Goal: Transaction & Acquisition: Subscribe to service/newsletter

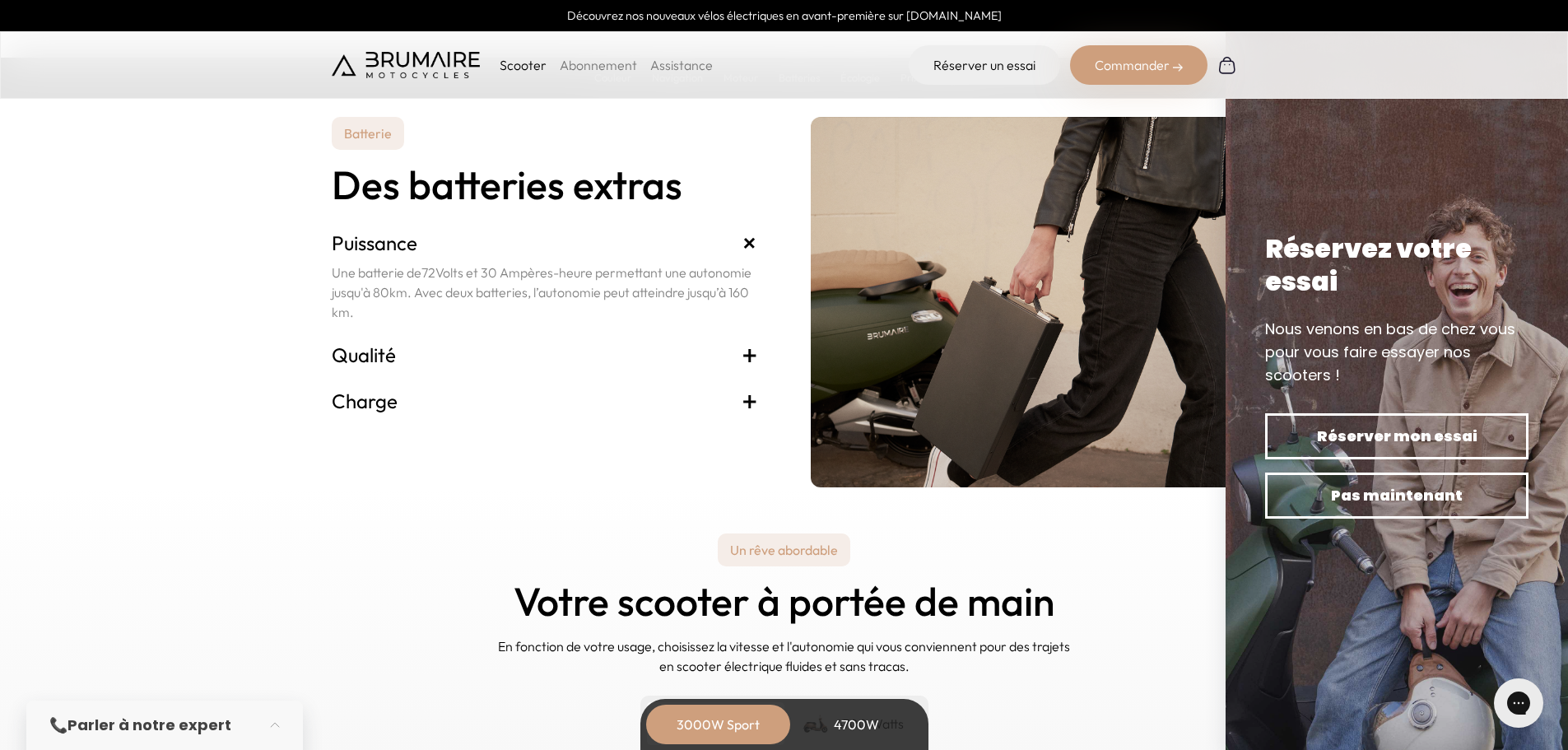
scroll to position [3456, 0]
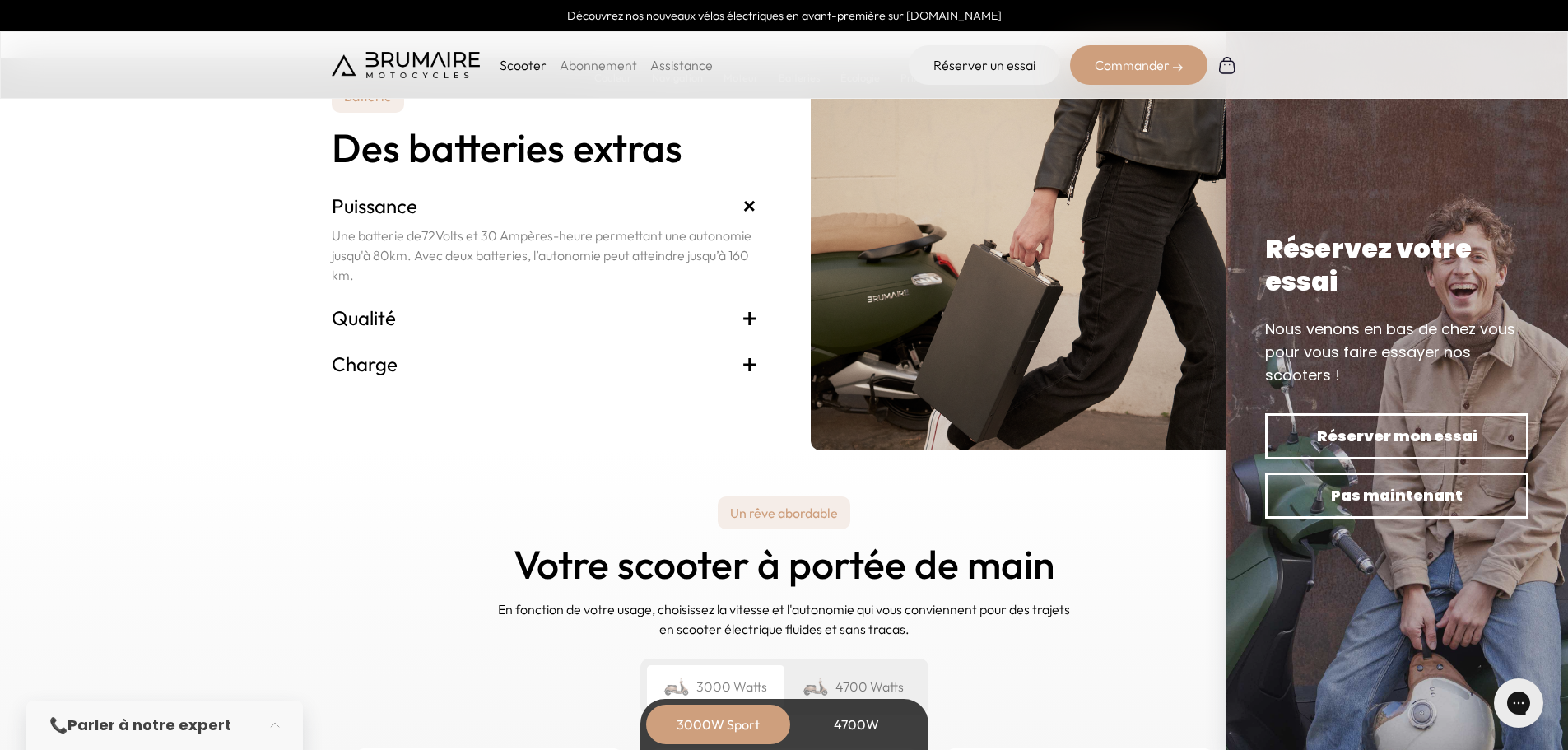
click at [748, 316] on span "+" at bounding box center [749, 318] width 17 height 26
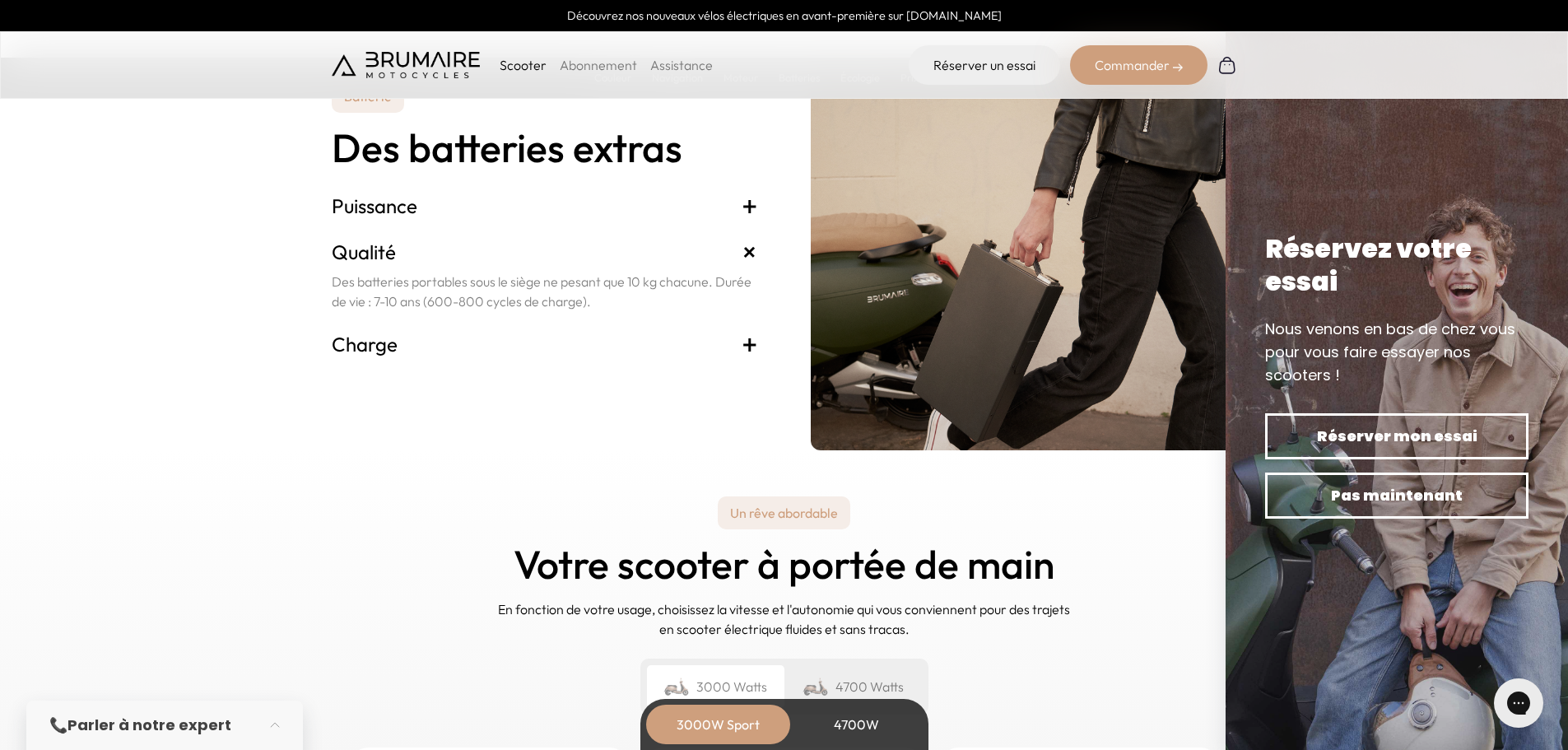
click at [751, 343] on span "+" at bounding box center [749, 344] width 17 height 26
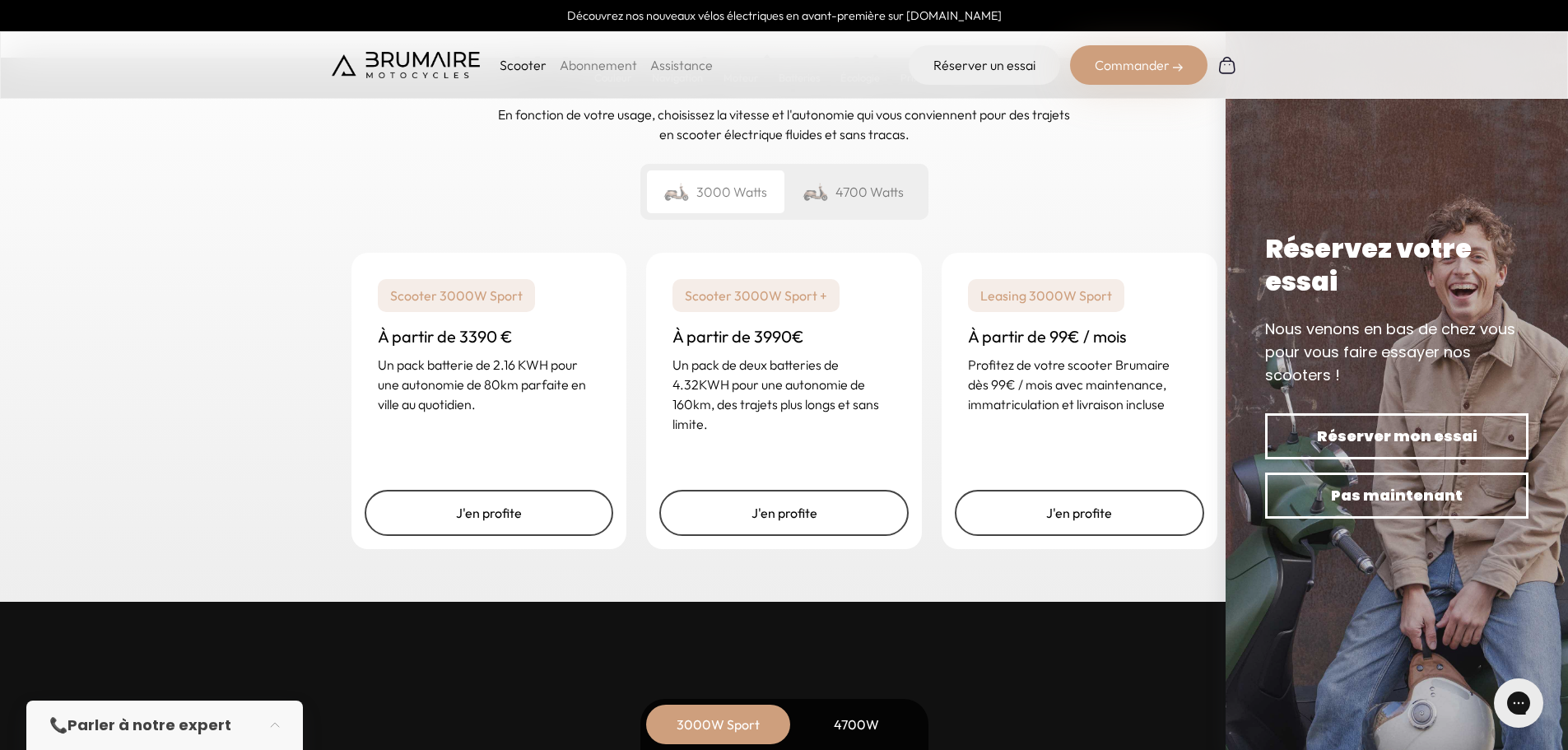
scroll to position [3950, 0]
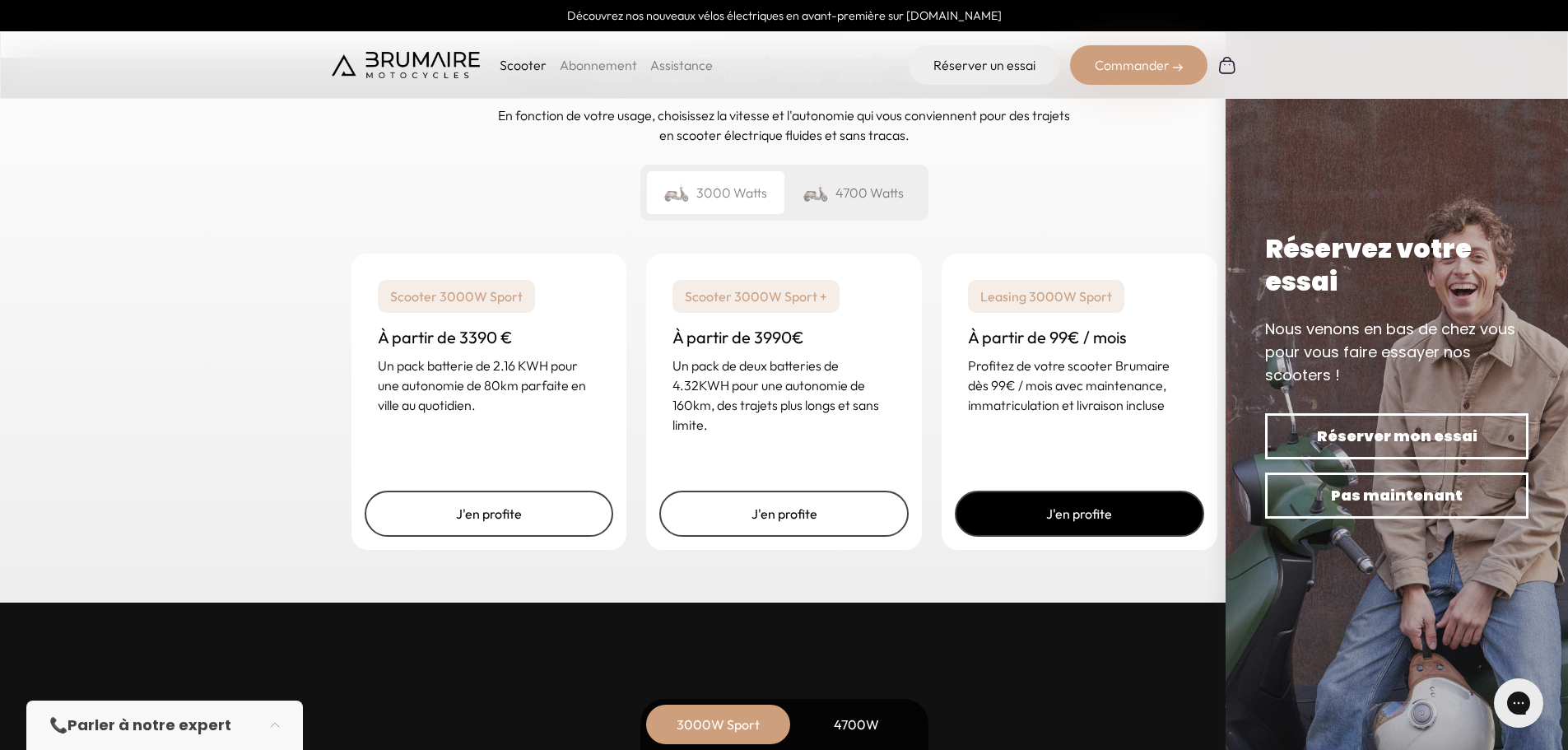
click at [1094, 513] on link "J'en profite" at bounding box center [1079, 513] width 249 height 46
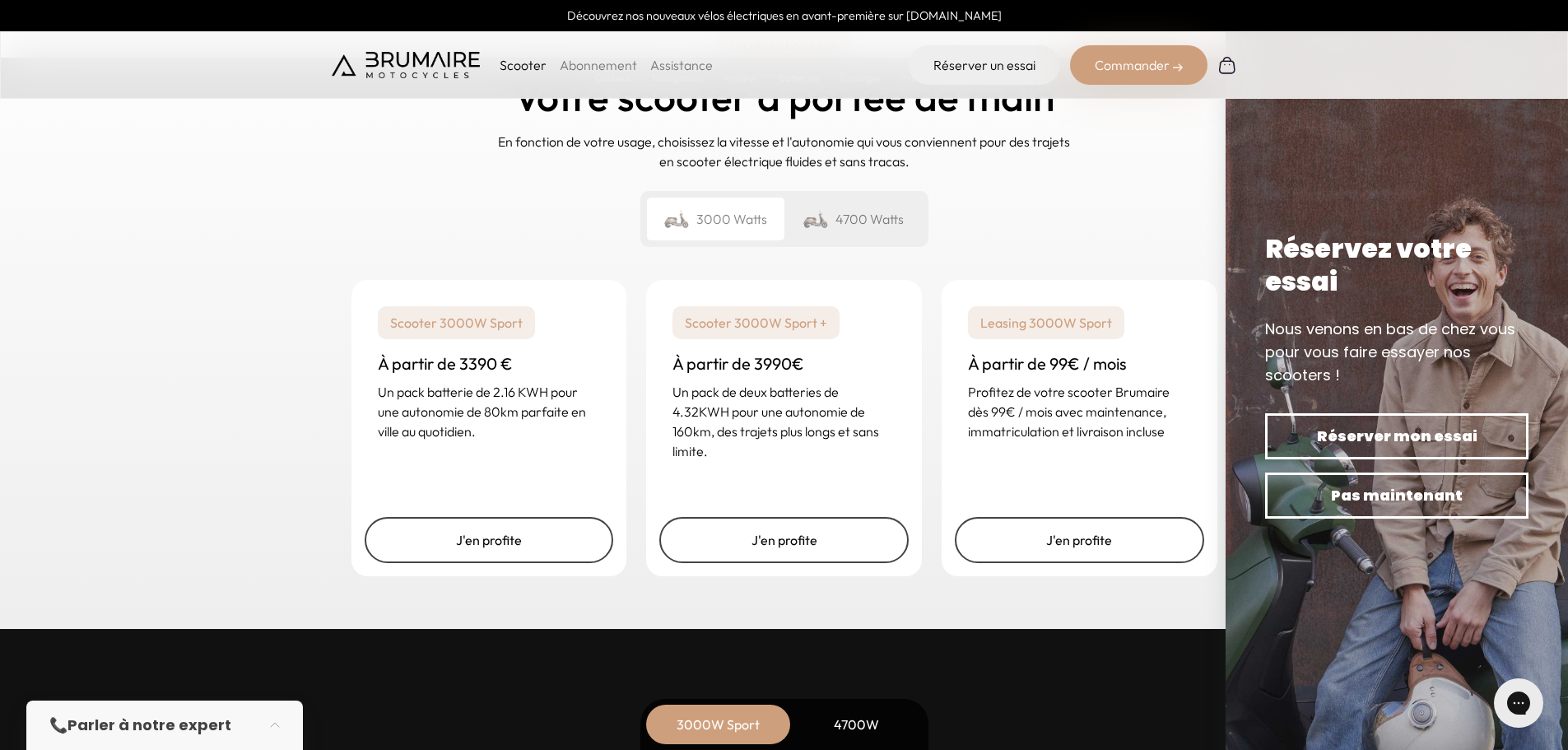
scroll to position [4033, 0]
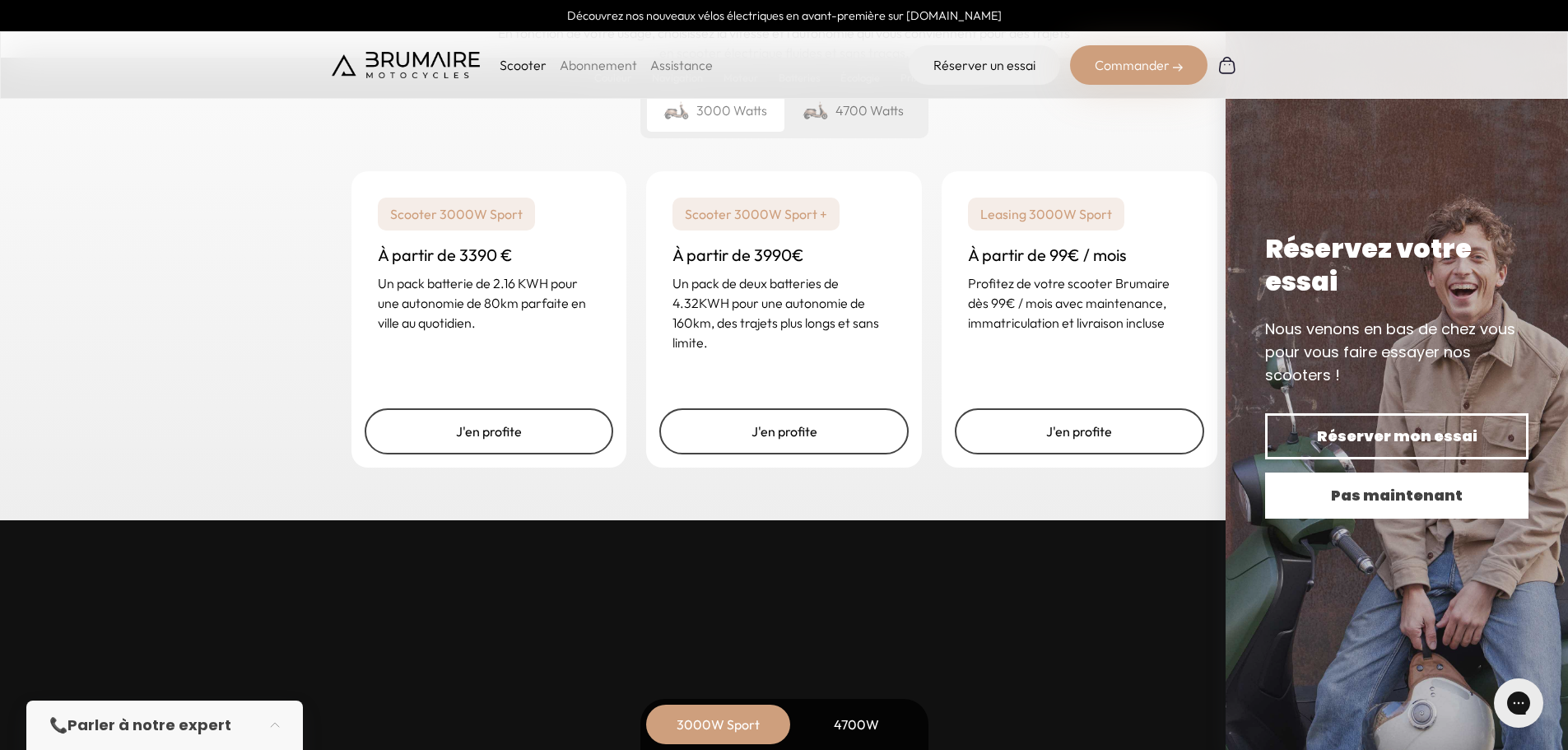
click at [1365, 497] on span "Pas maintenant" at bounding box center [1396, 496] width 206 height 23
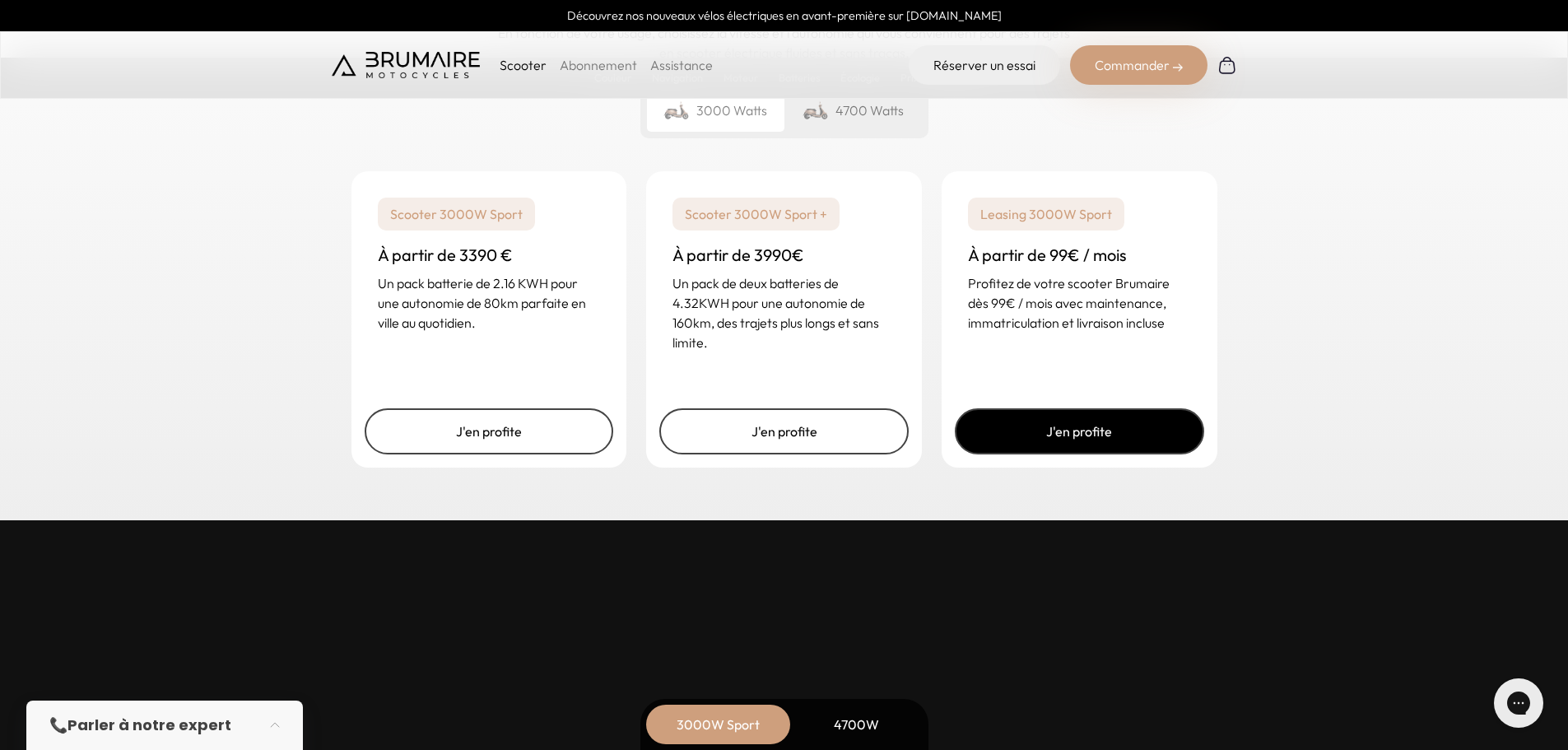
click at [1055, 439] on link "J'en profite" at bounding box center [1079, 431] width 249 height 46
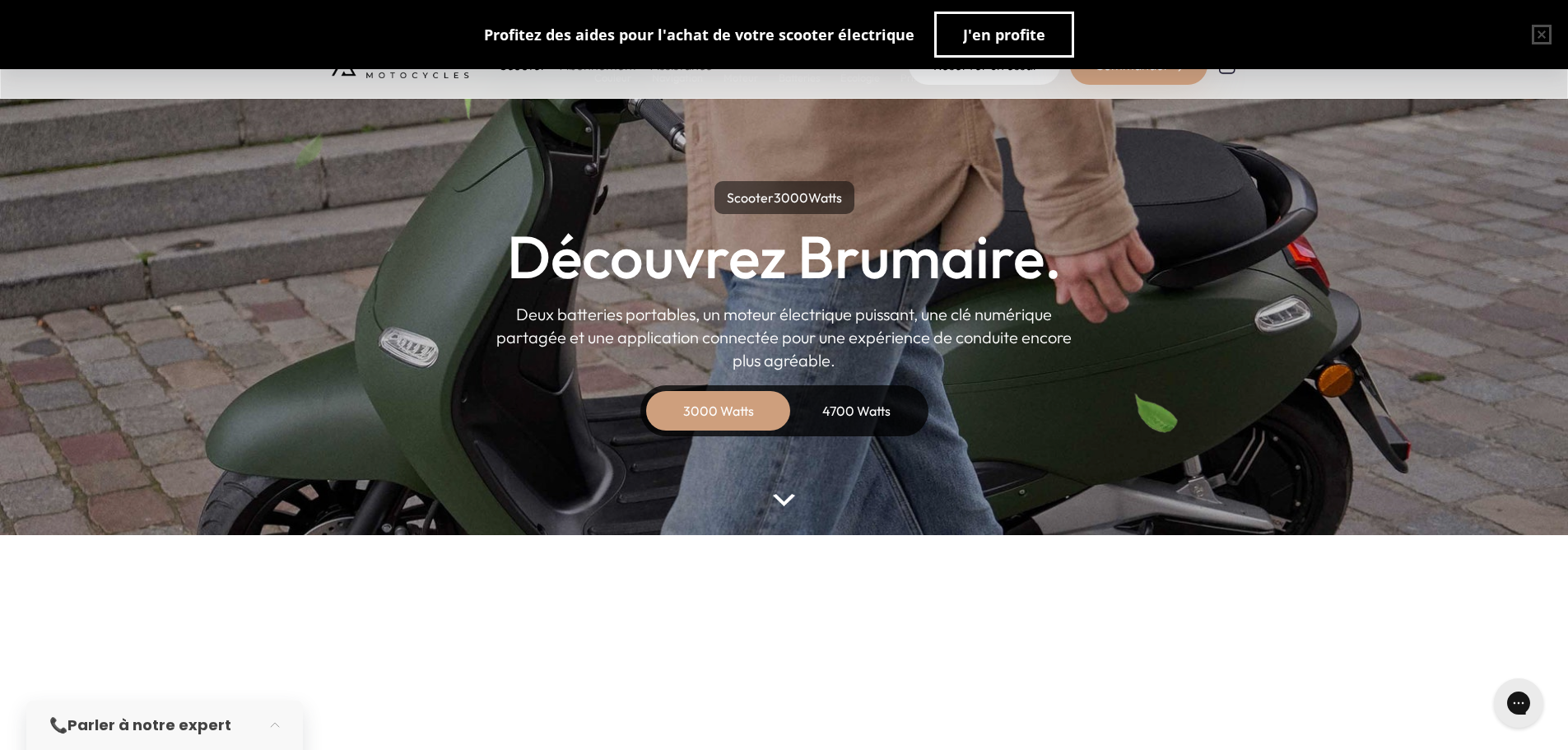
drag, startPoint x: 1562, startPoint y: 410, endPoint x: 1563, endPoint y: 510, distance: 100.0
click at [1562, 420] on parallax-hero "Scooter 3000 Watts Découvrez Brumaire. Deux batteries portables, un moteur élec…" at bounding box center [784, 267] width 1568 height 535
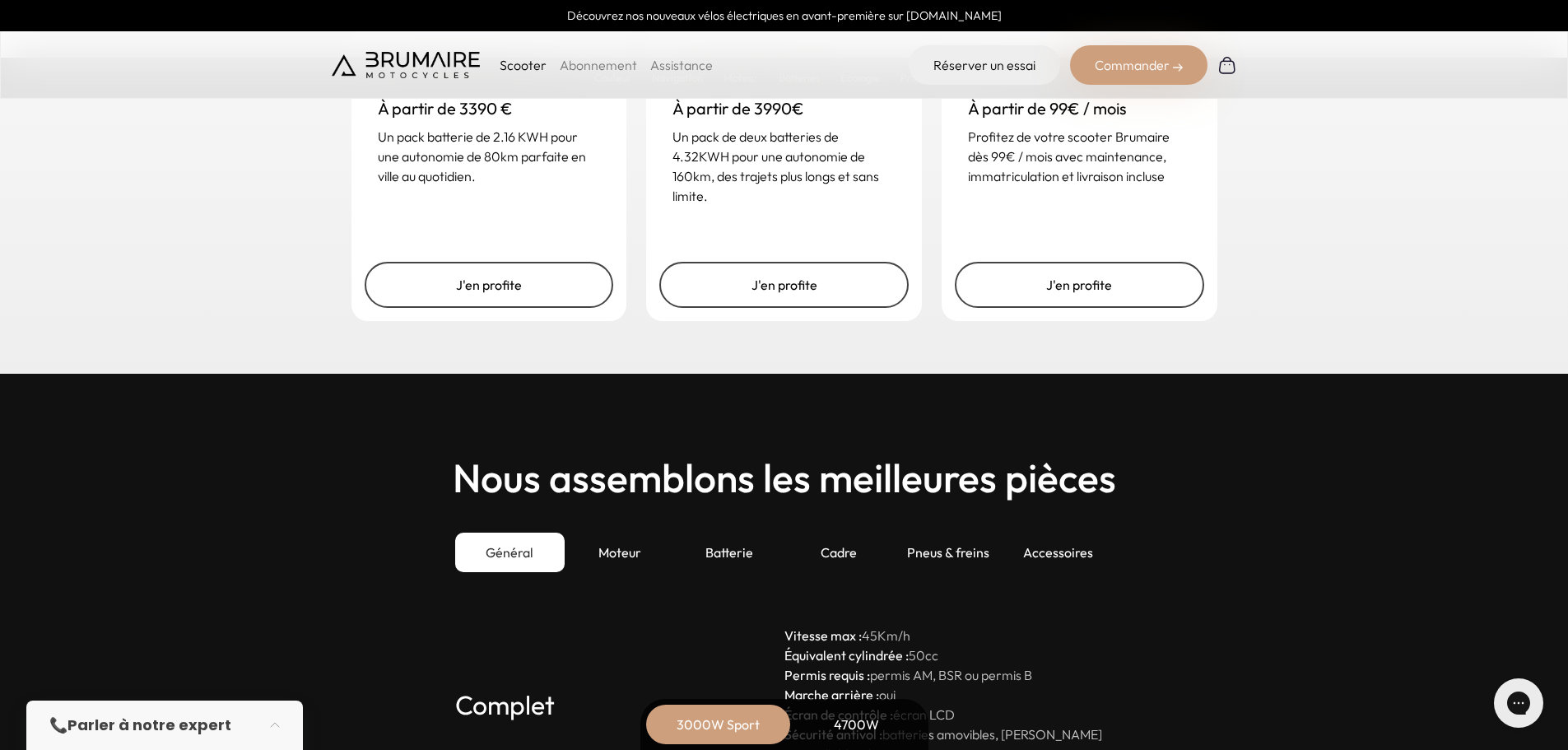
scroll to position [4254, 0]
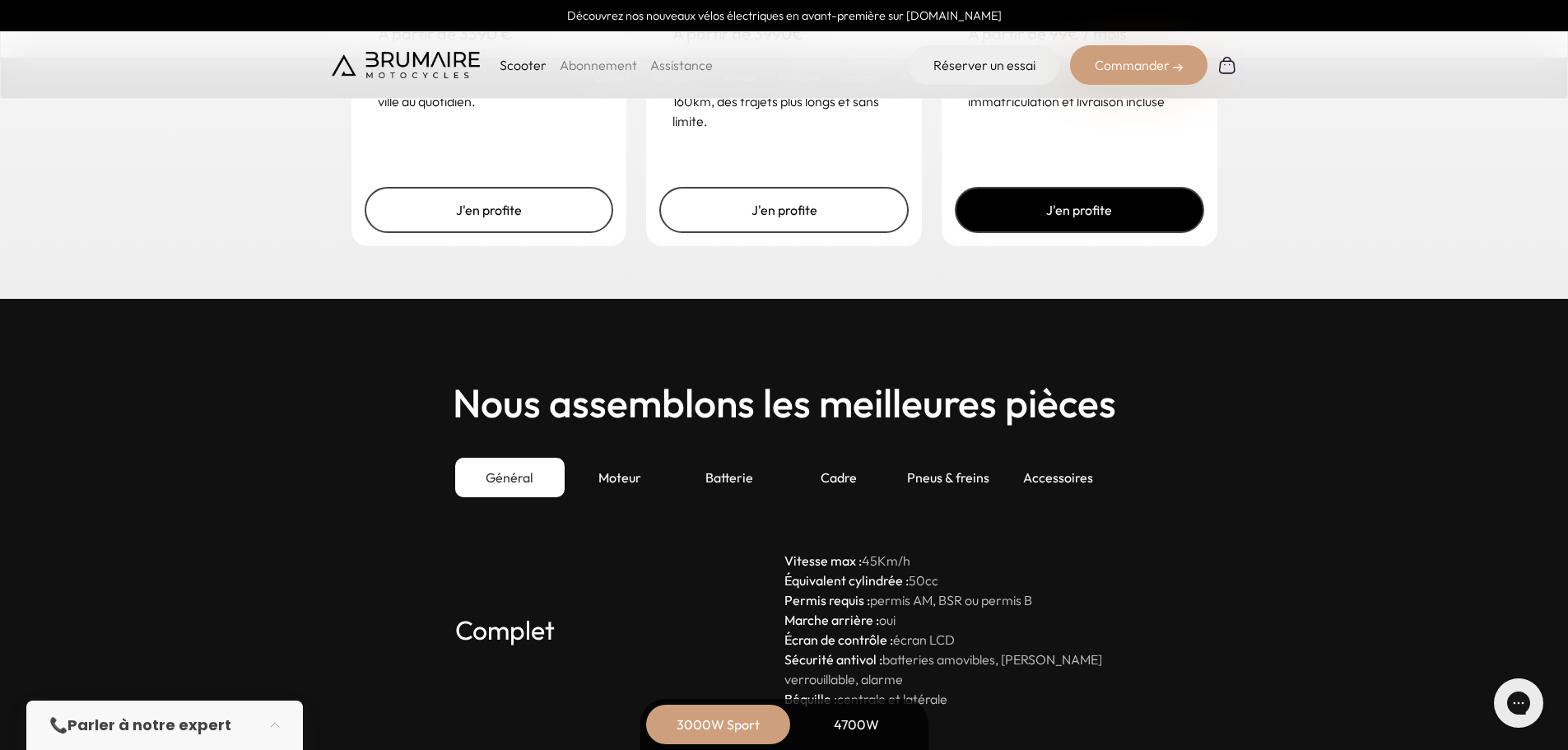
click at [1040, 224] on link "J'en profite" at bounding box center [1079, 209] width 249 height 46
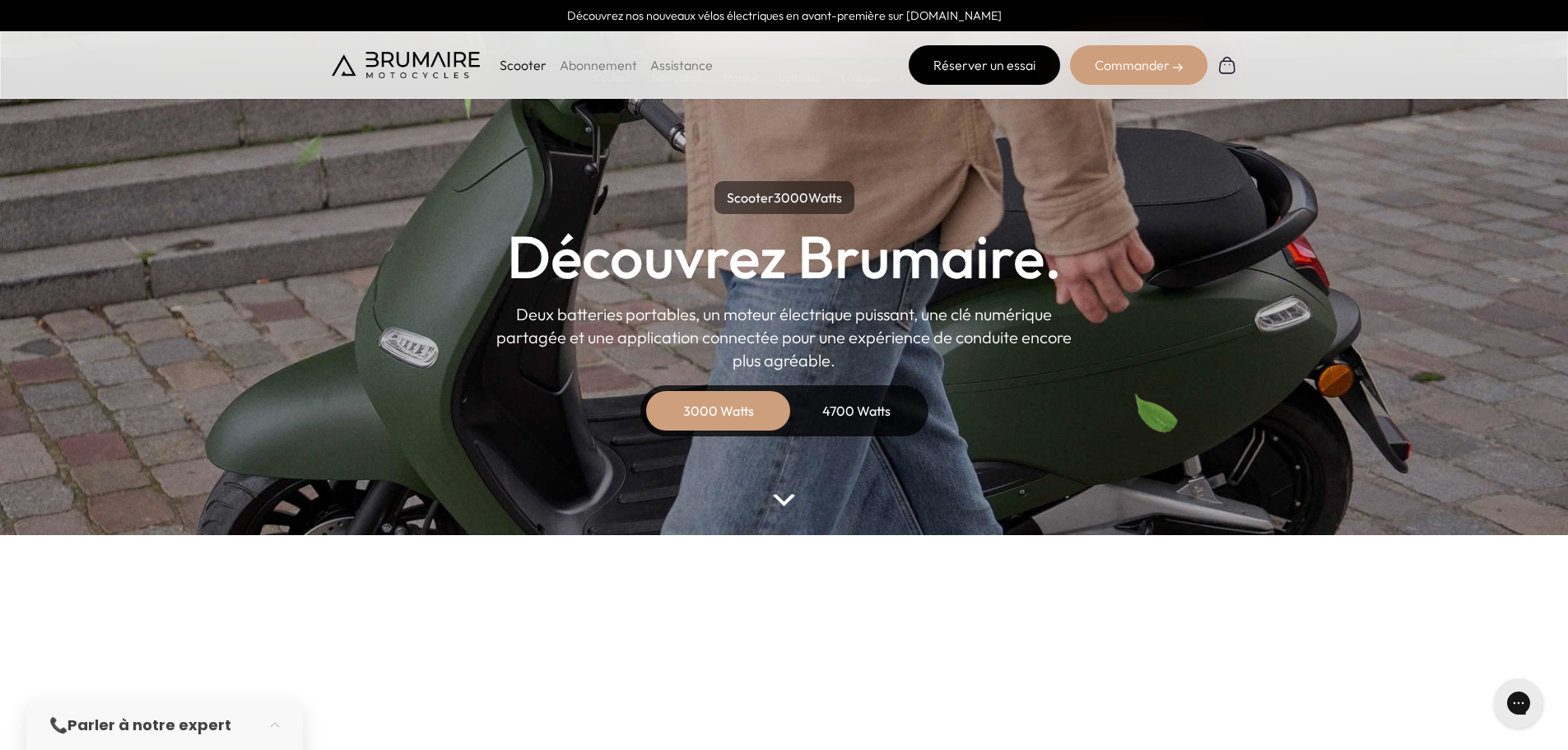
click at [979, 70] on link "Réserver un essai" at bounding box center [984, 64] width 152 height 39
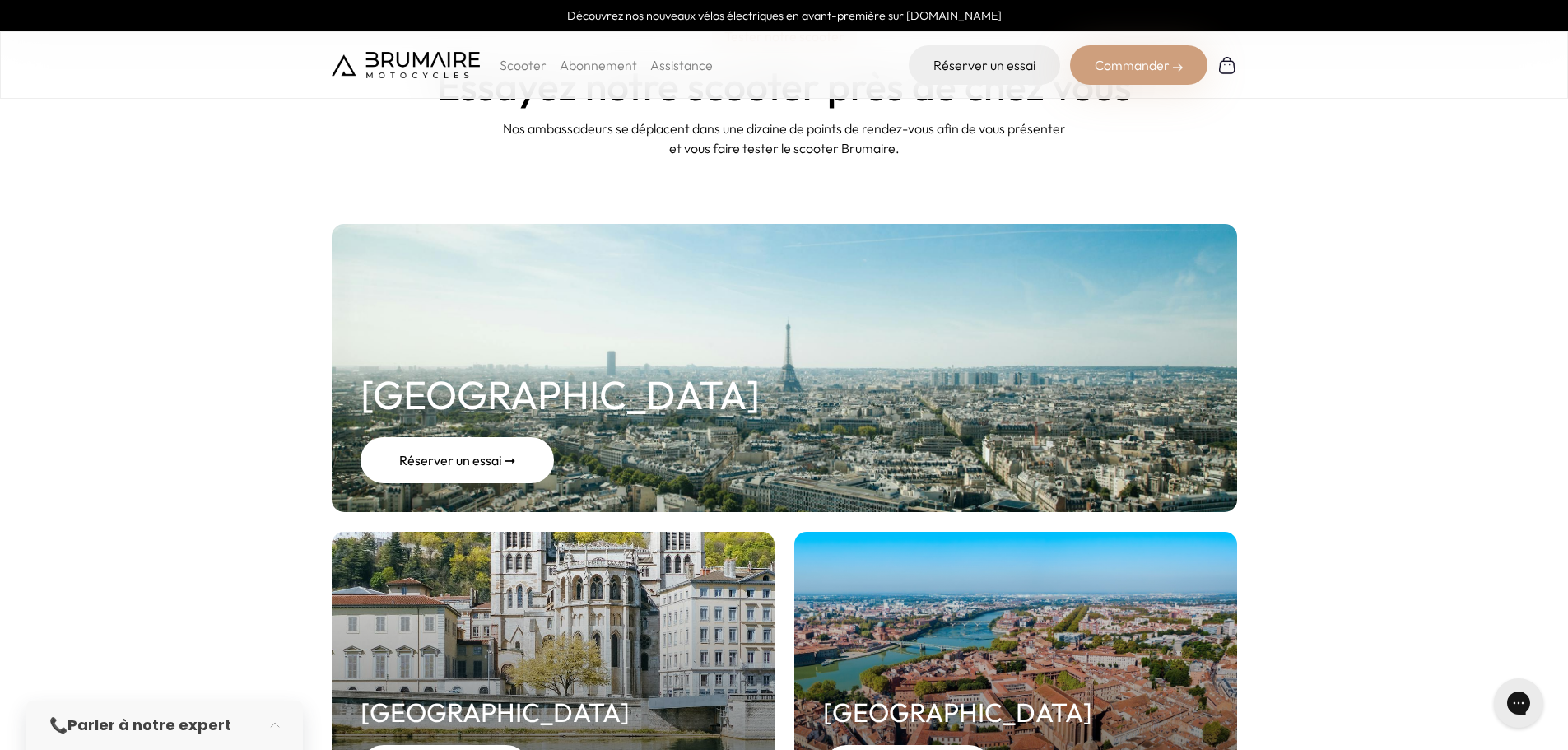
scroll to position [82, 0]
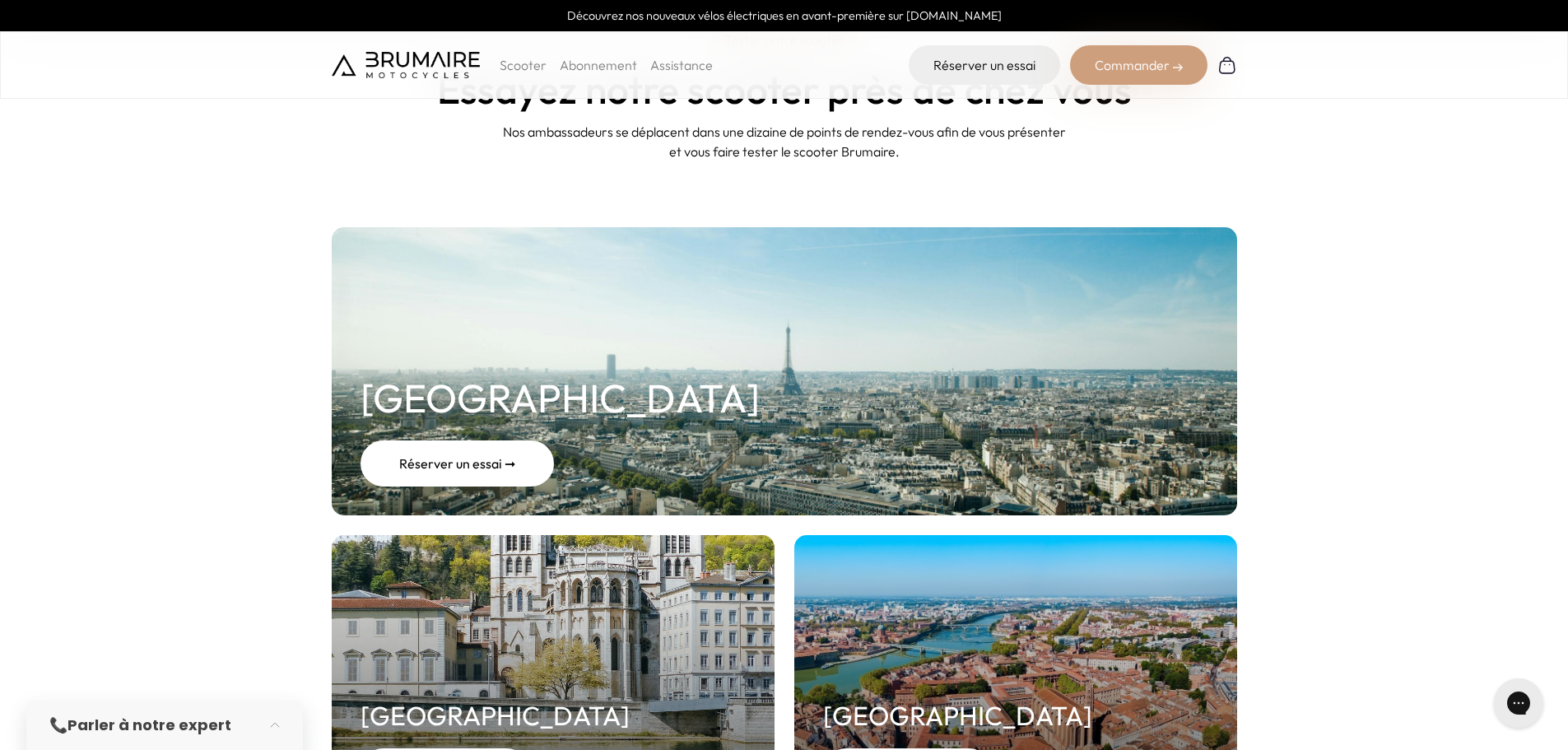
click at [477, 460] on div "Réserver un essai ➞" at bounding box center [457, 463] width 193 height 46
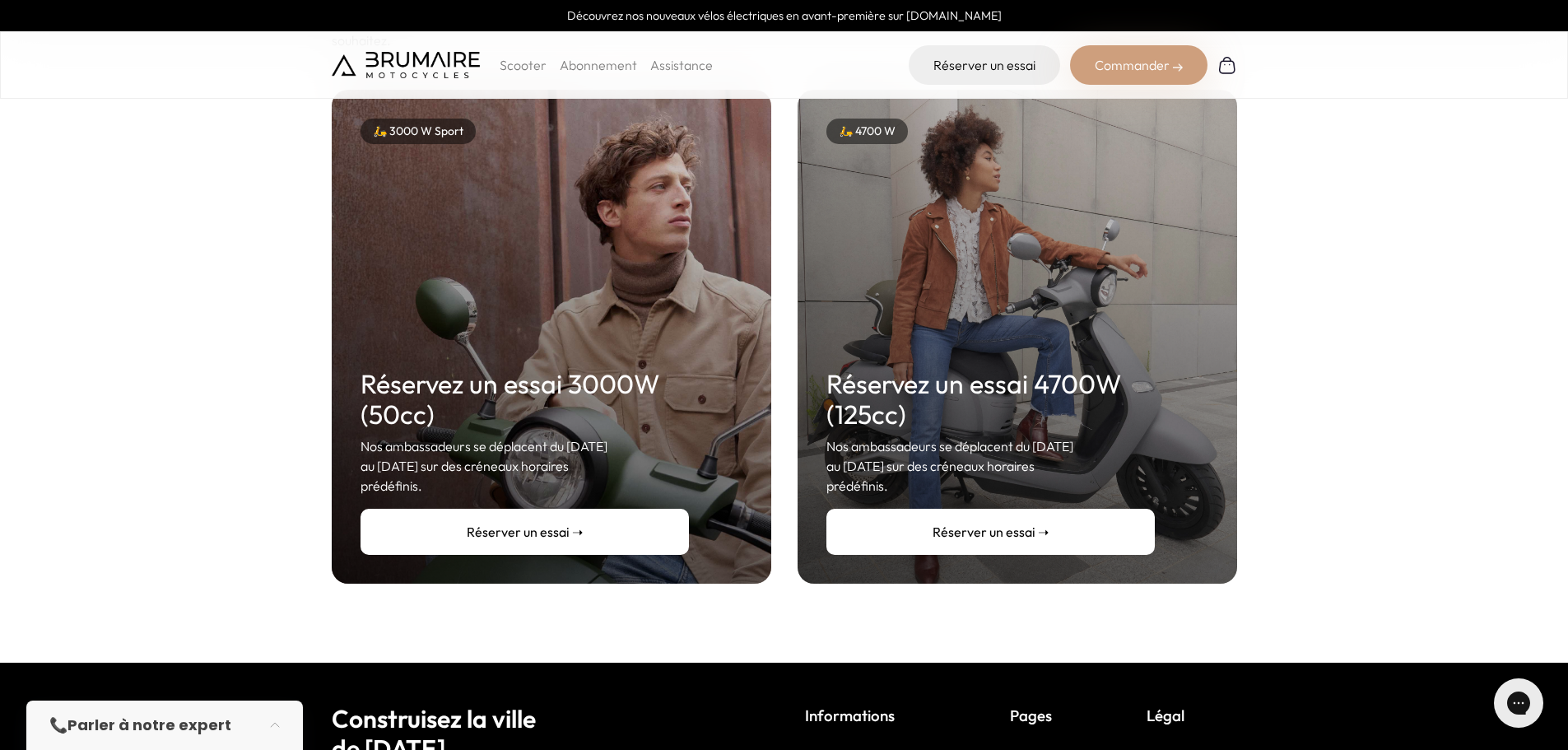
scroll to position [247, 0]
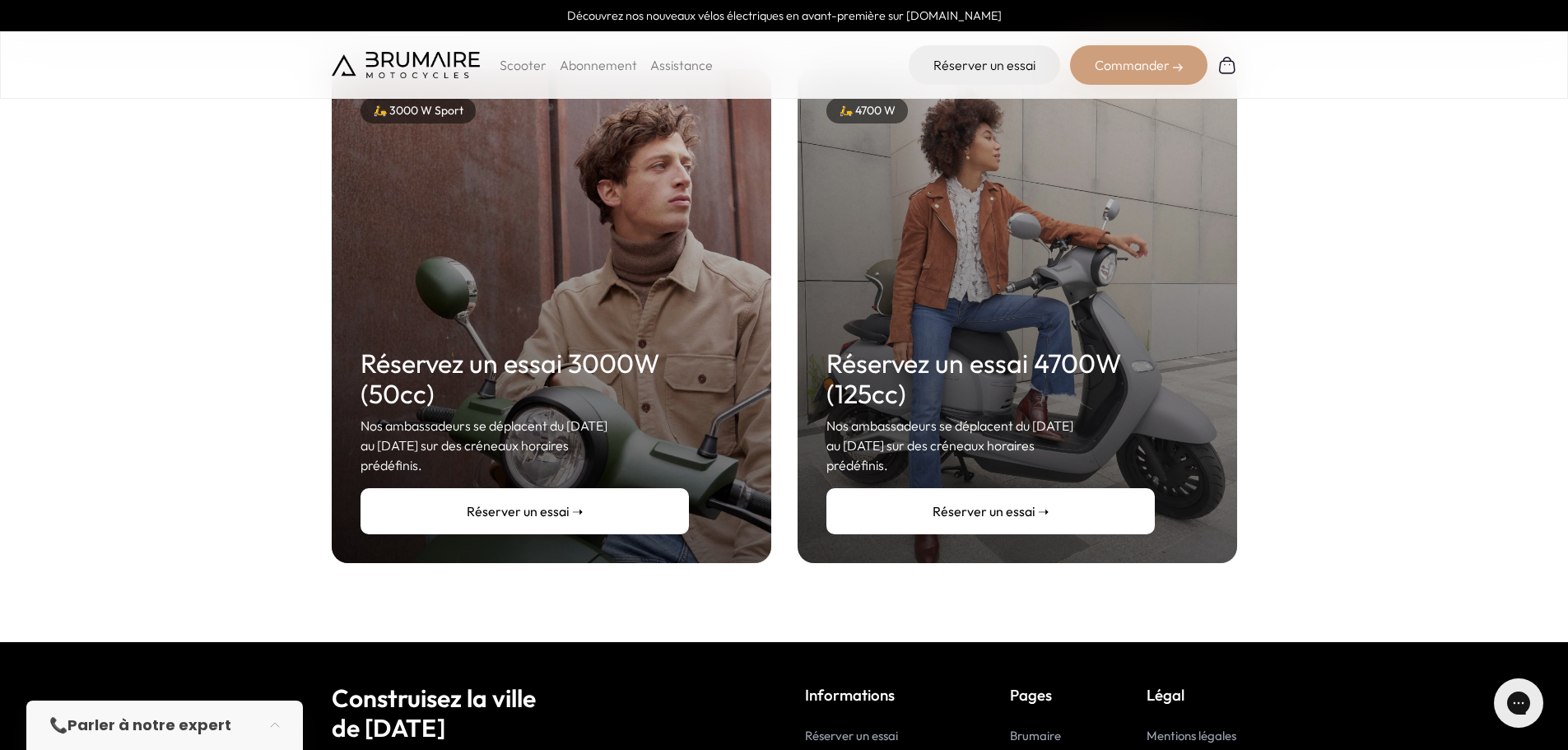
click at [515, 496] on link "Réserver un essai ➝" at bounding box center [524, 510] width 328 height 46
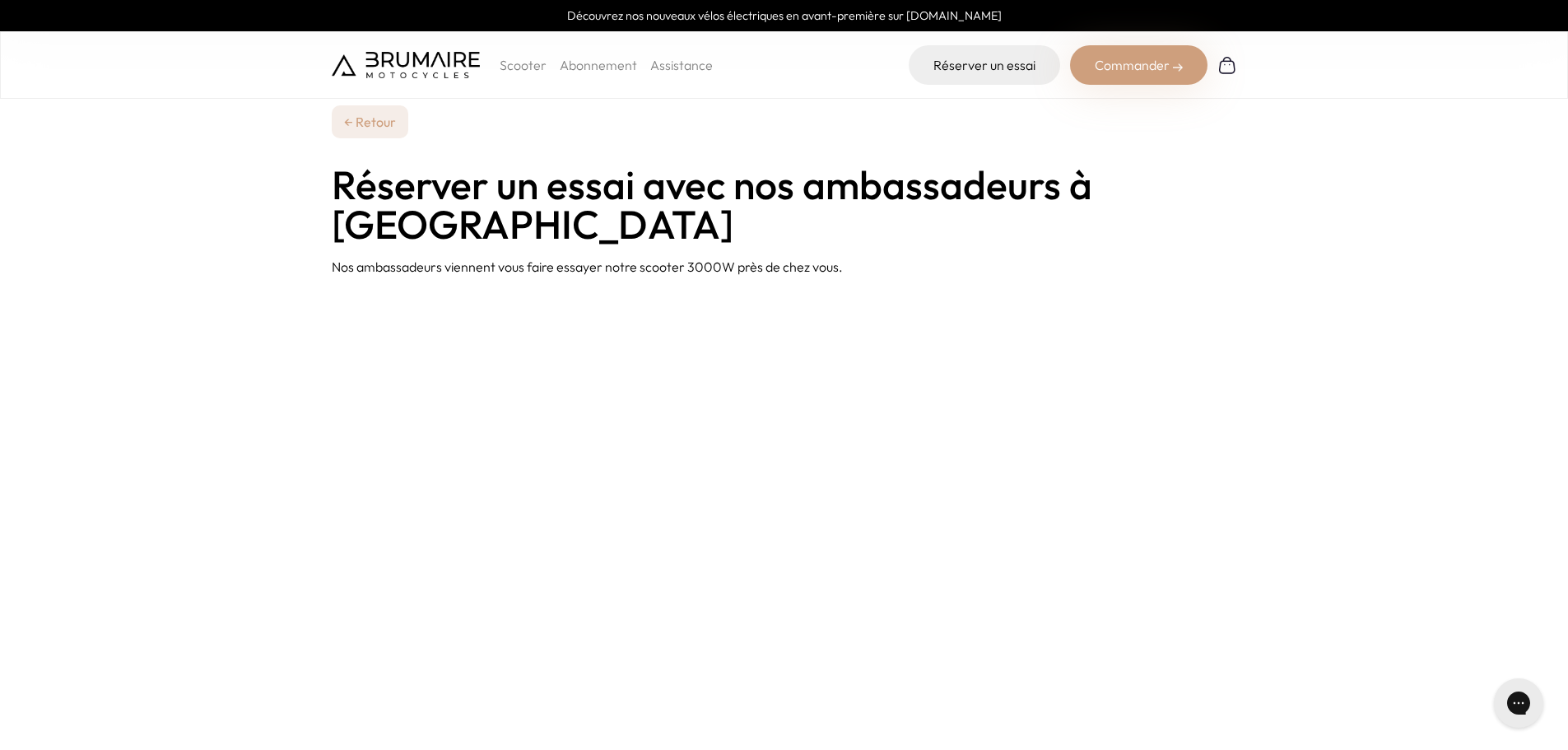
click at [597, 65] on link "Abonnement" at bounding box center [598, 64] width 78 height 17
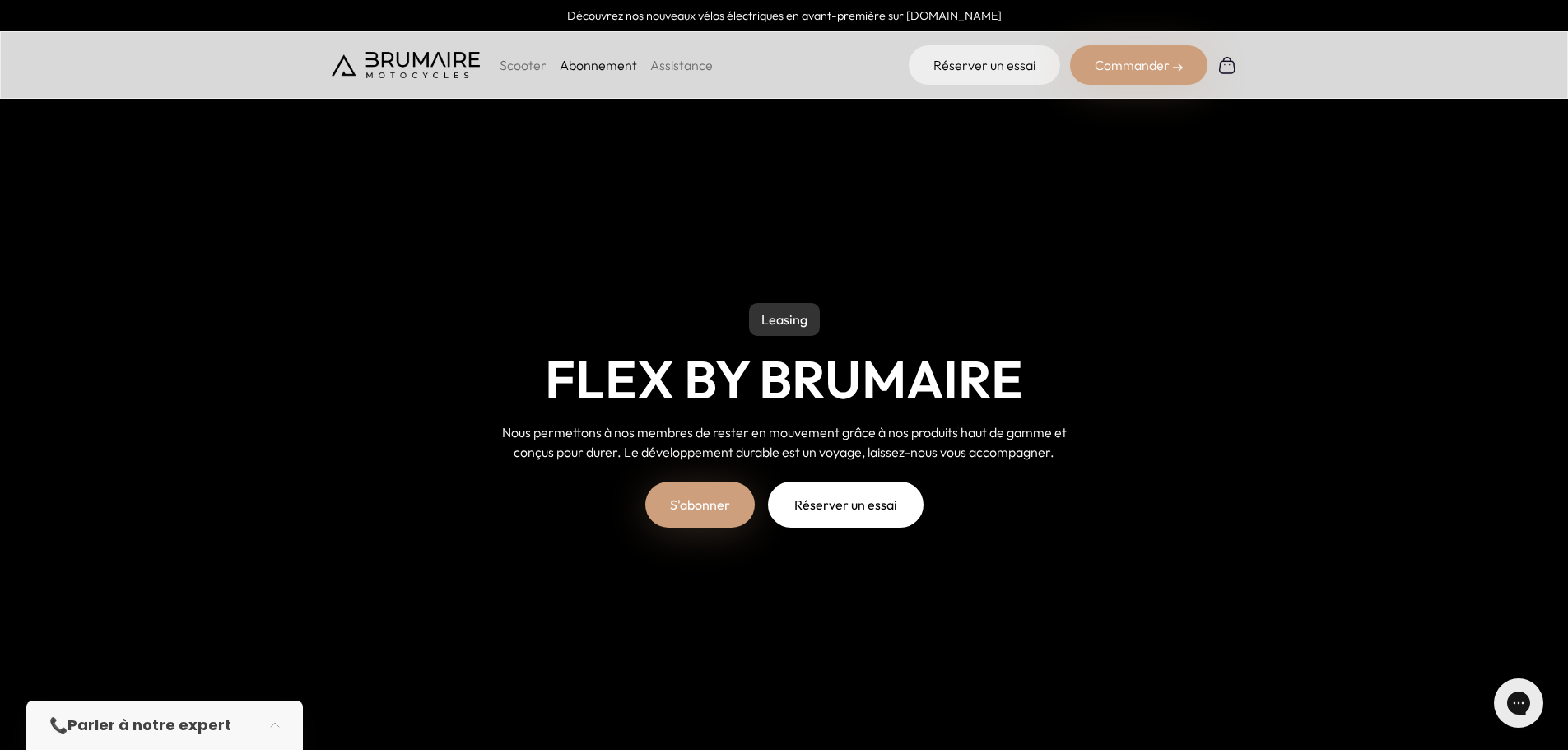
click at [685, 502] on link "S'abonner" at bounding box center [700, 504] width 110 height 46
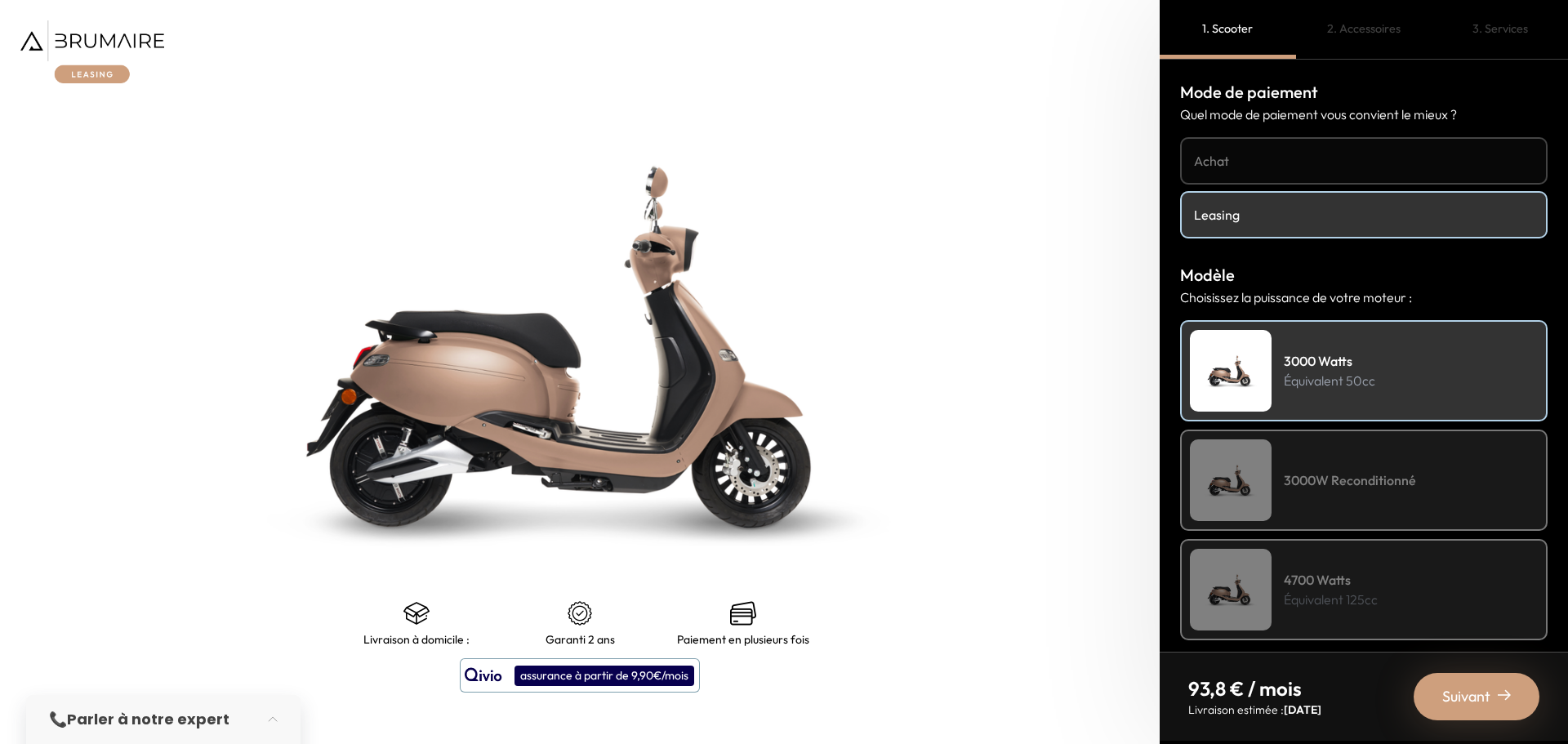
click at [1285, 488] on h4 "3000W Reconditionné" at bounding box center [1349, 480] width 132 height 20
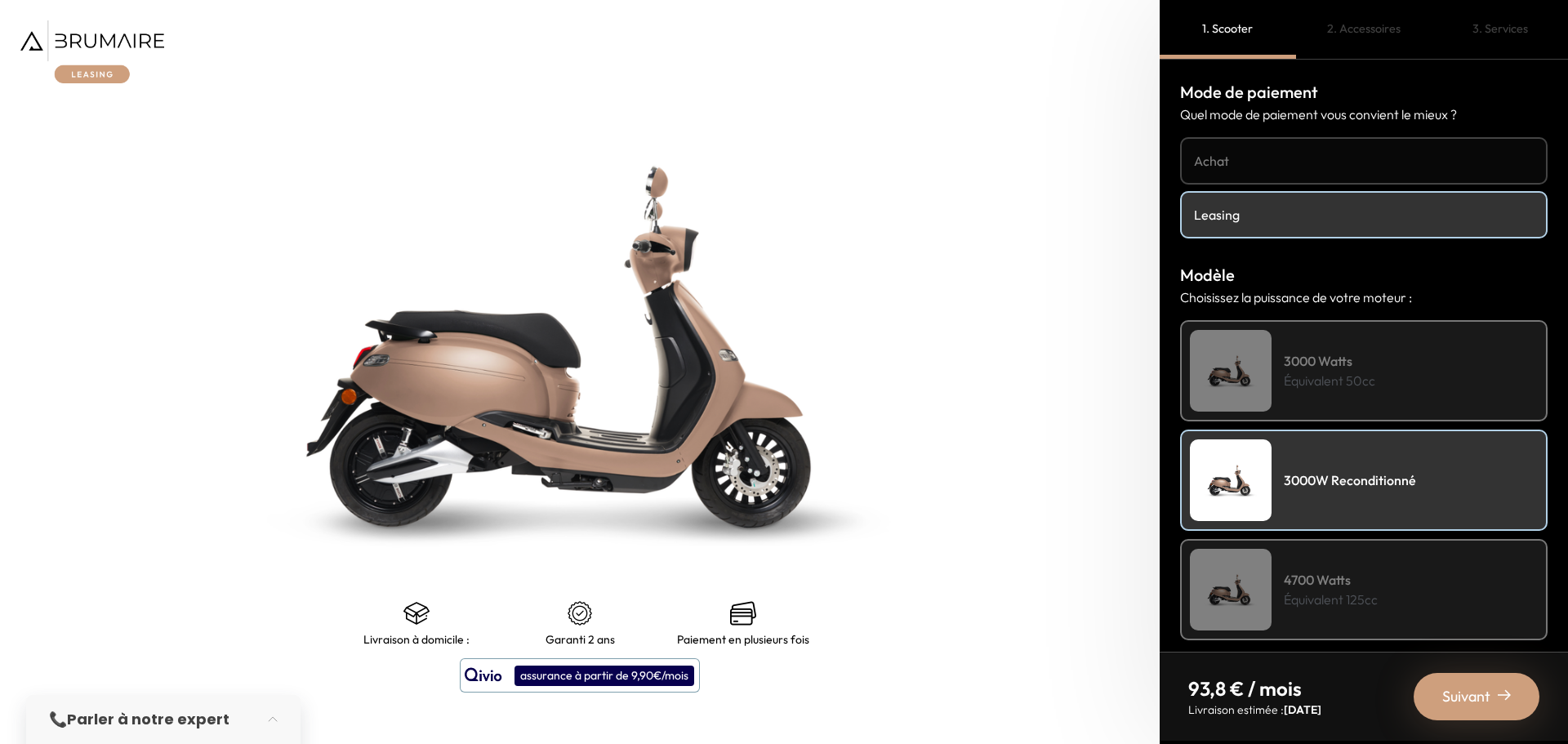
click at [1267, 385] on img at bounding box center [1231, 371] width 81 height 81
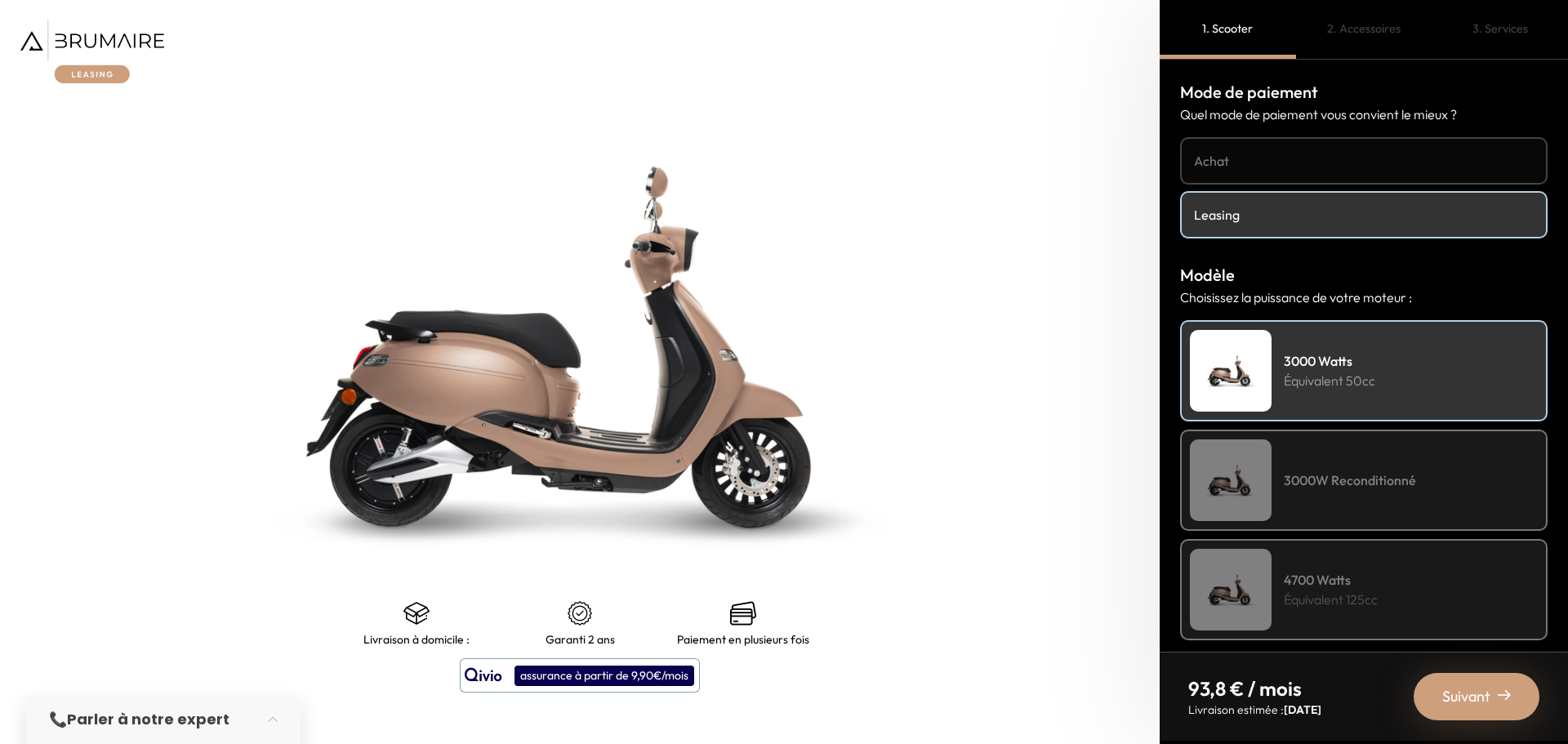
click at [1259, 469] on img at bounding box center [1231, 480] width 81 height 81
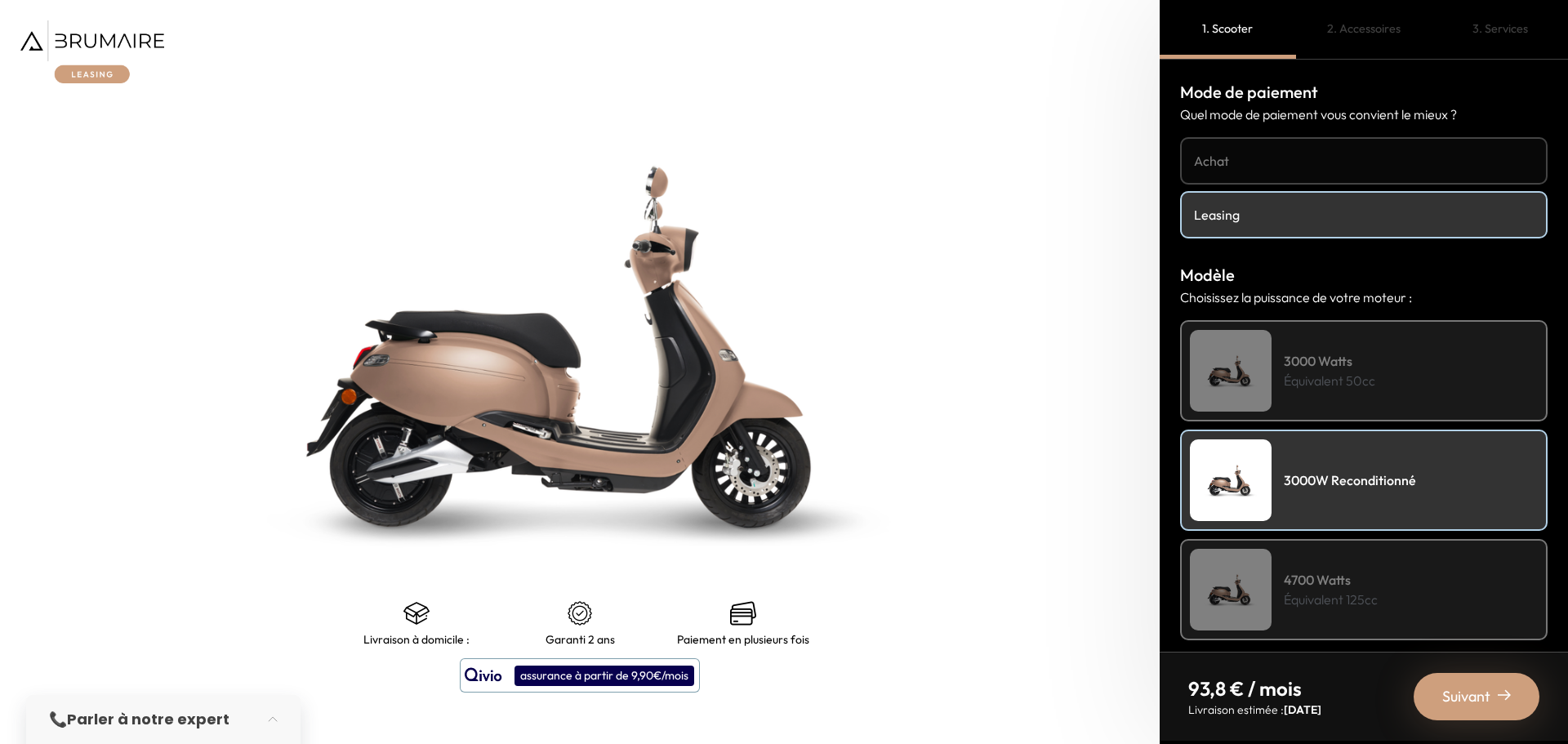
click at [1281, 372] on div "3000 Watts Équivalent 50cc" at bounding box center [1363, 370] width 367 height 101
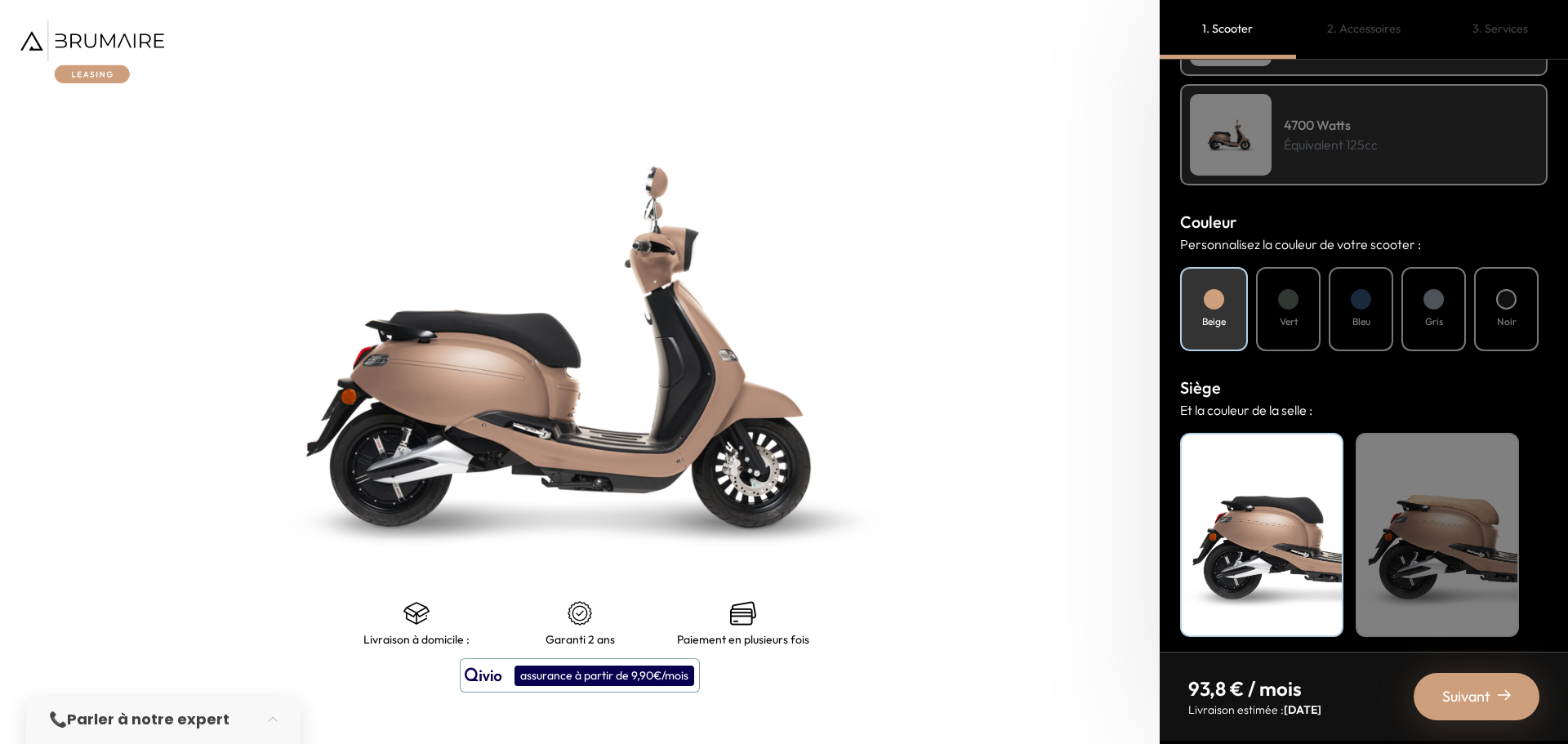
scroll to position [461, 0]
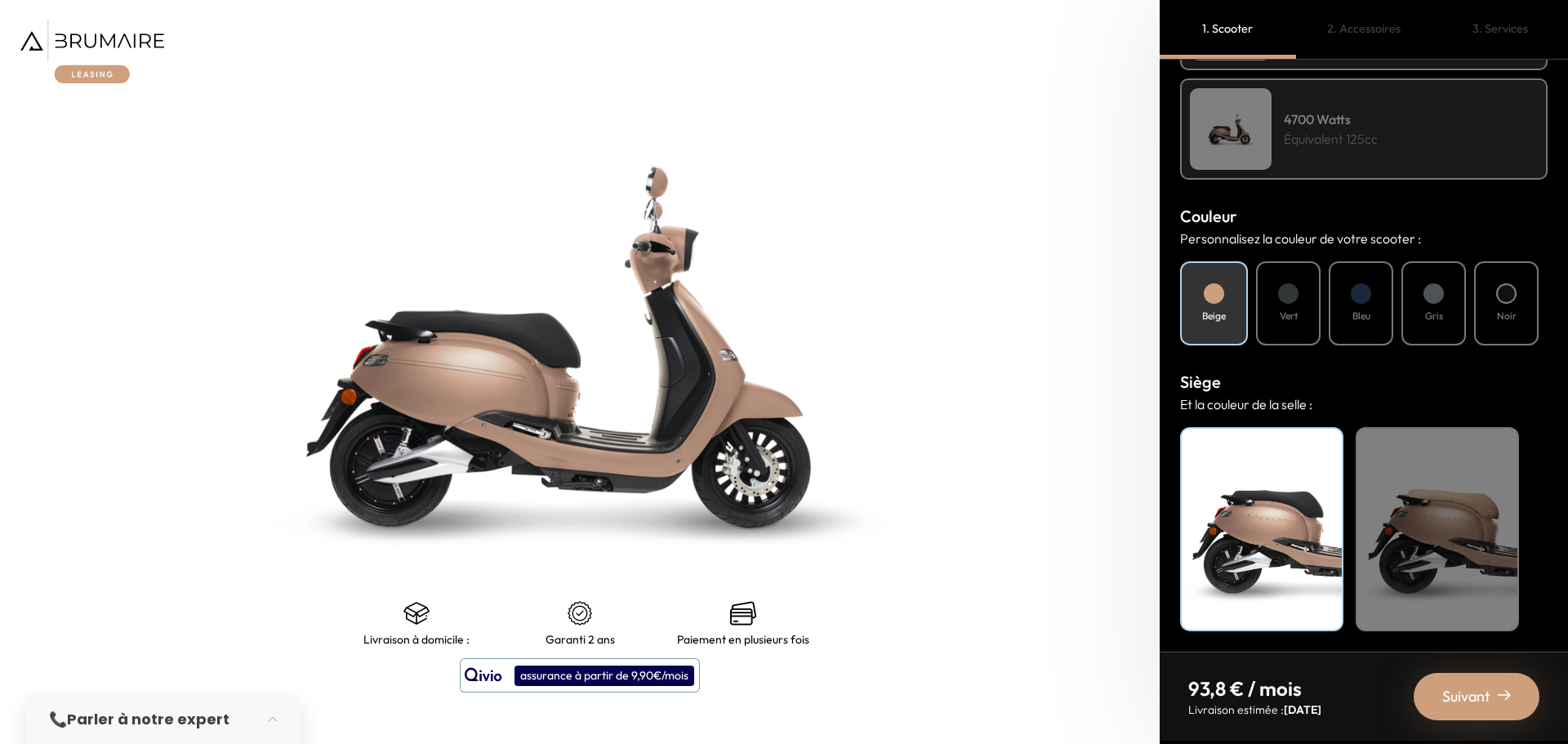
click at [1507, 298] on div at bounding box center [1507, 294] width 21 height 21
click at [1447, 696] on span "Suivant" at bounding box center [1467, 696] width 48 height 22
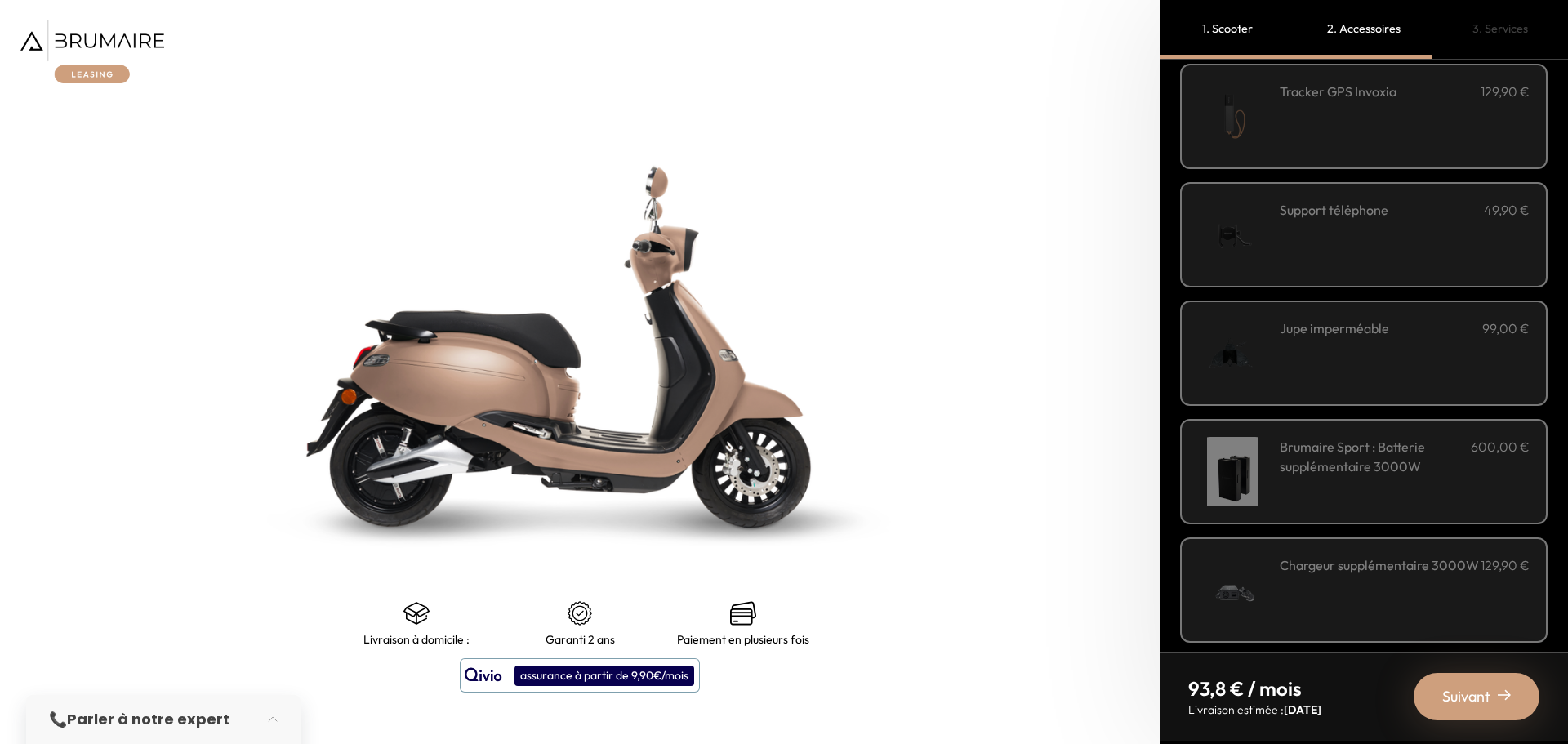
scroll to position [440, 0]
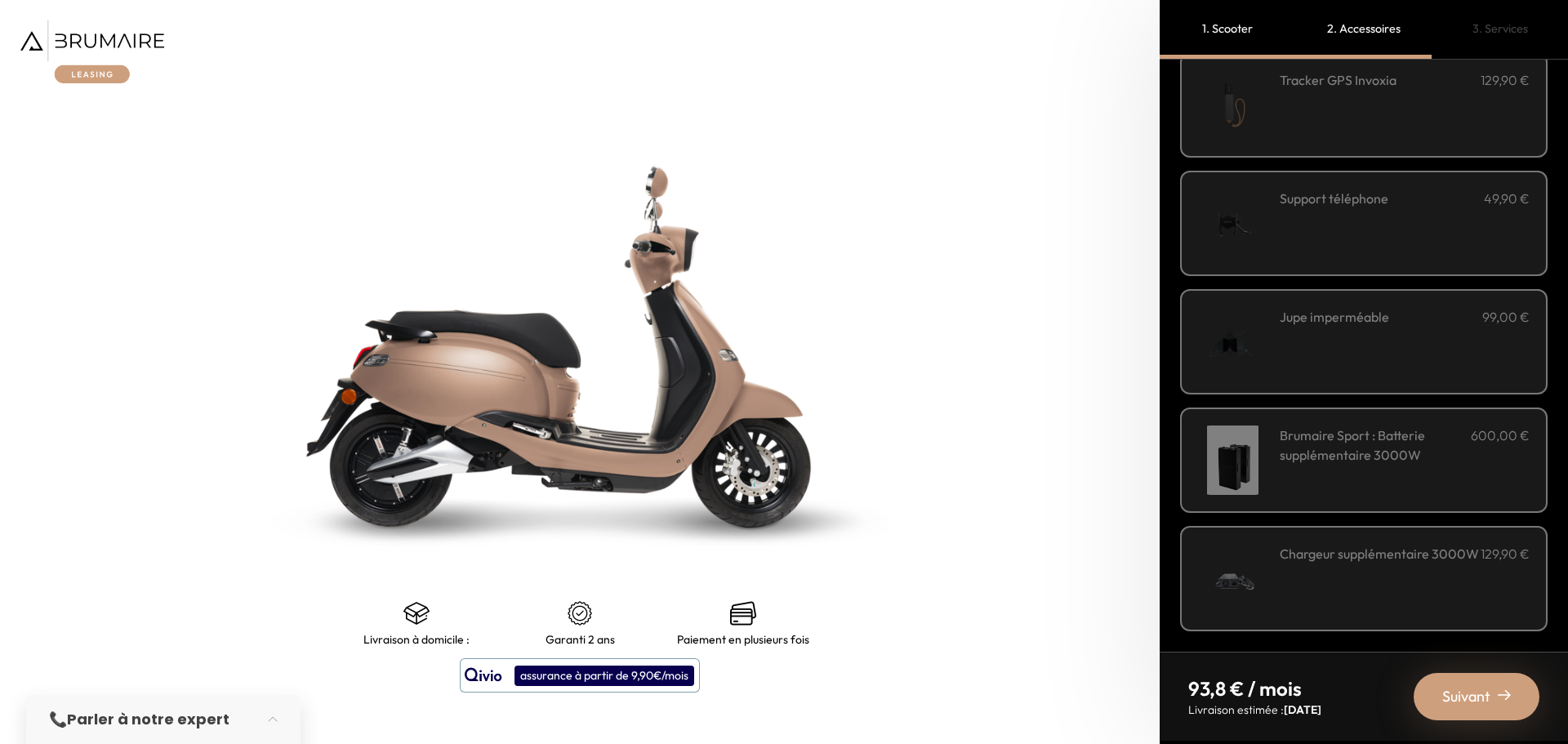
click at [1459, 700] on span "Suivant" at bounding box center [1467, 696] width 48 height 22
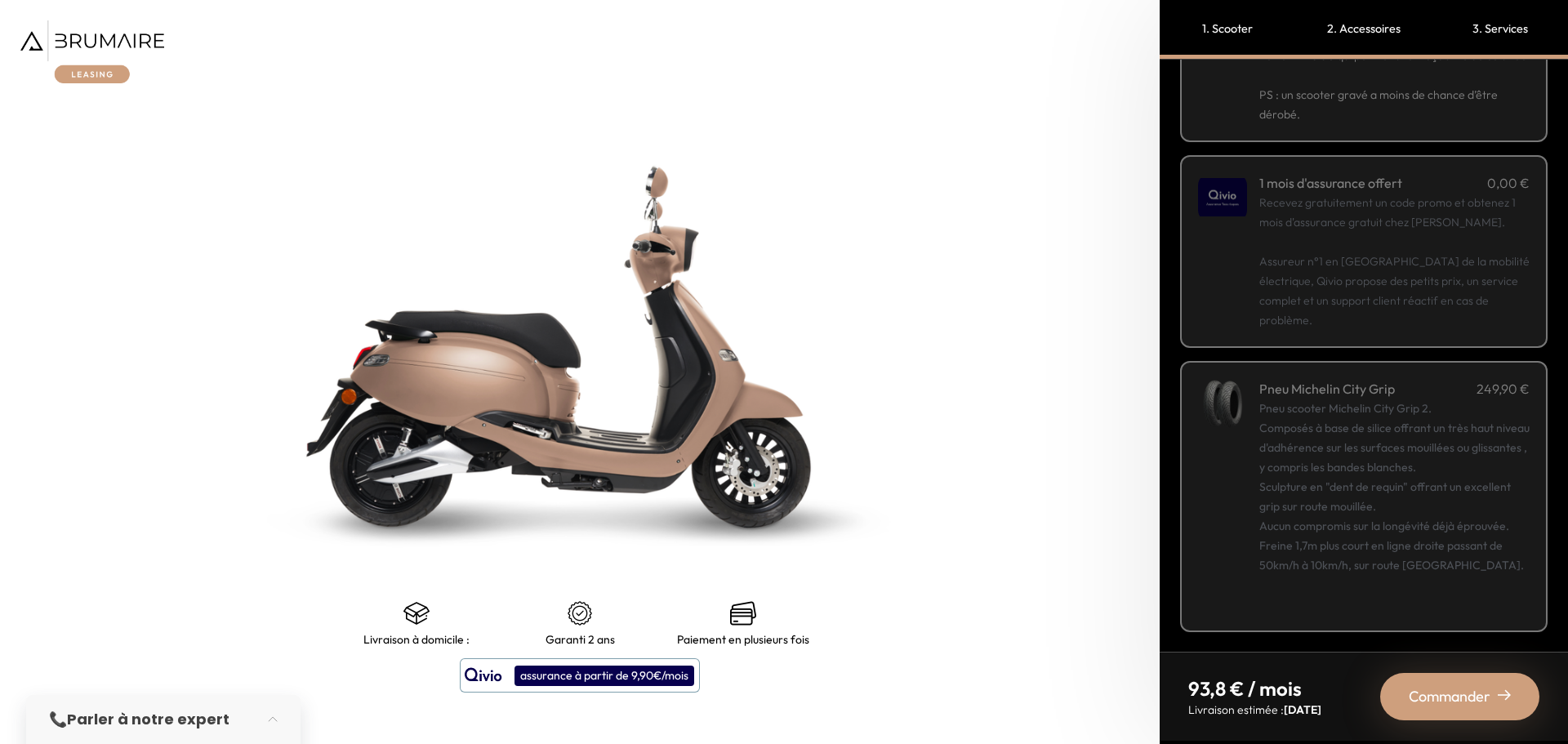
scroll to position [169, 0]
click at [1454, 696] on span "Commander" at bounding box center [1450, 696] width 81 height 22
